Goal: Find contact information: Find contact information

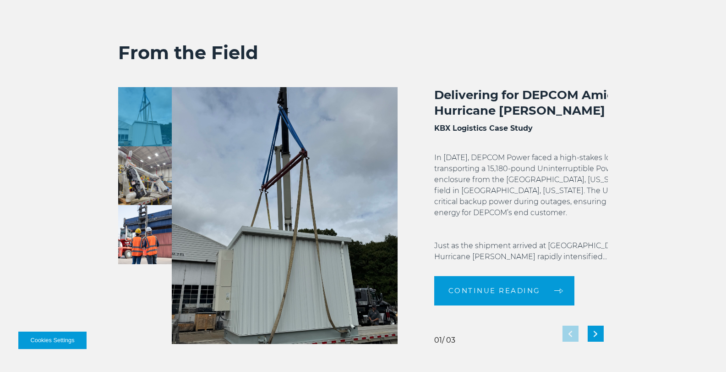
scroll to position [2058, 0]
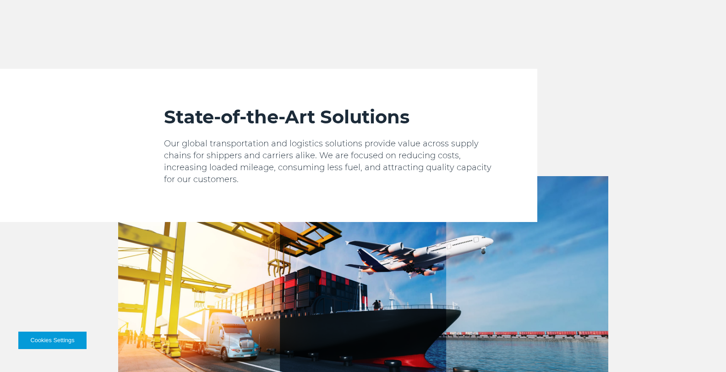
scroll to position [1145, 0]
